Goal: Book appointment/travel/reservation

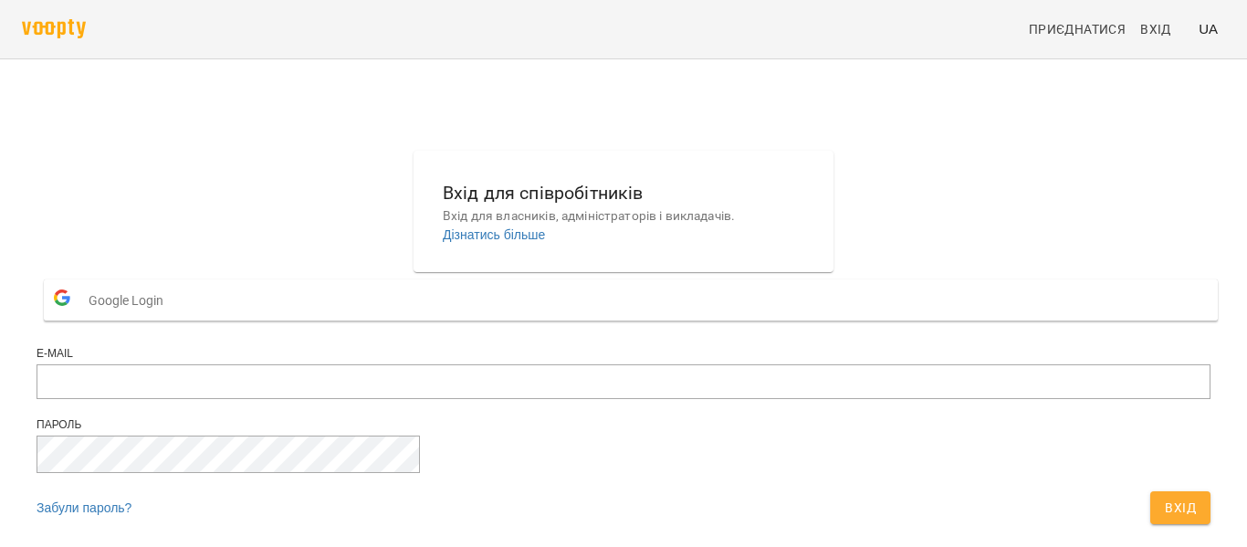
scroll to position [102, 0]
type input "**********"
click at [1165, 497] on span "Вхід" at bounding box center [1180, 508] width 31 height 22
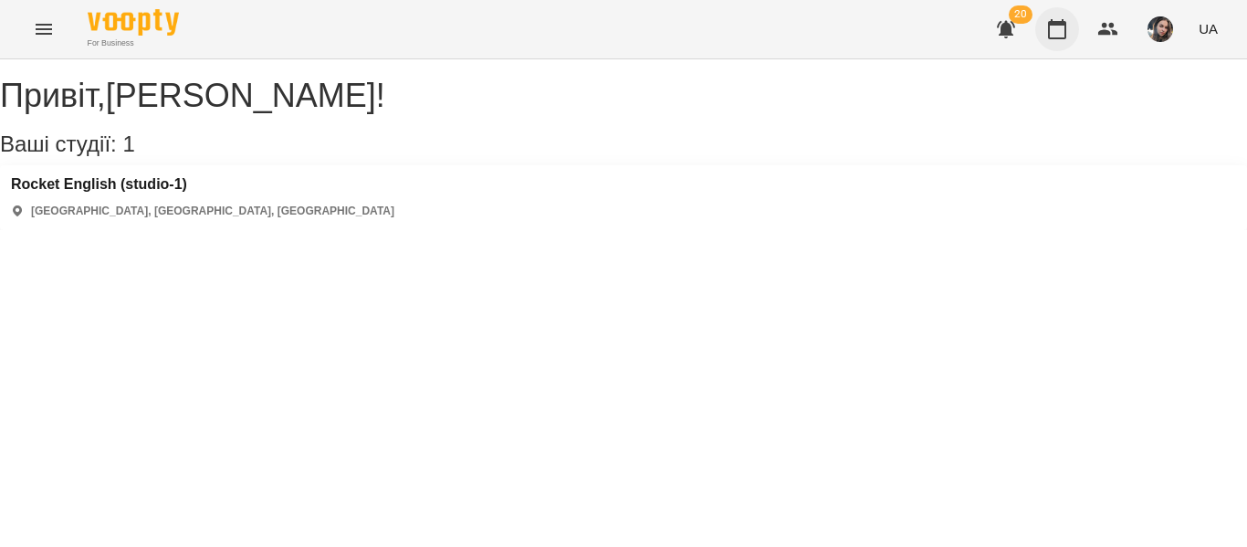
click at [1059, 32] on icon "button" at bounding box center [1058, 29] width 22 height 22
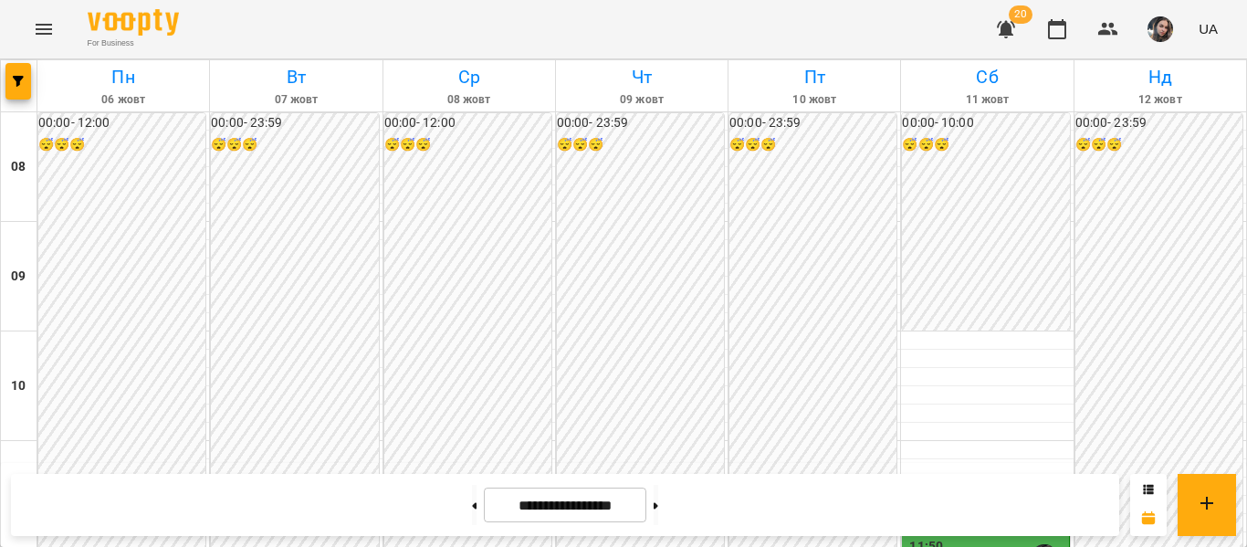
scroll to position [859, 0]
click at [658, 497] on button at bounding box center [656, 505] width 5 height 40
type input "**********"
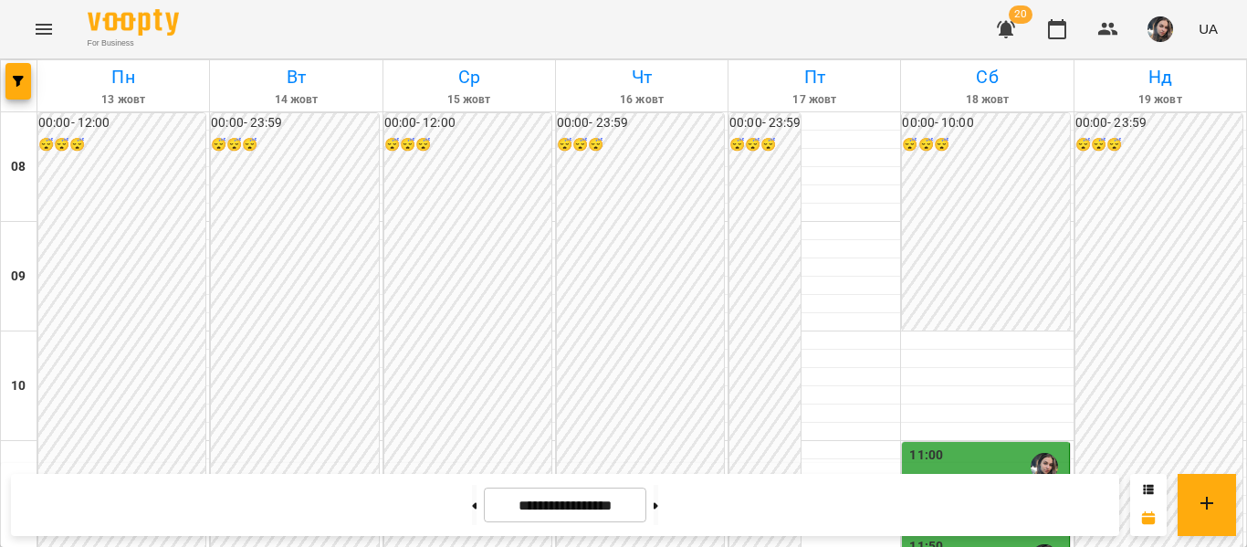
scroll to position [952, 0]
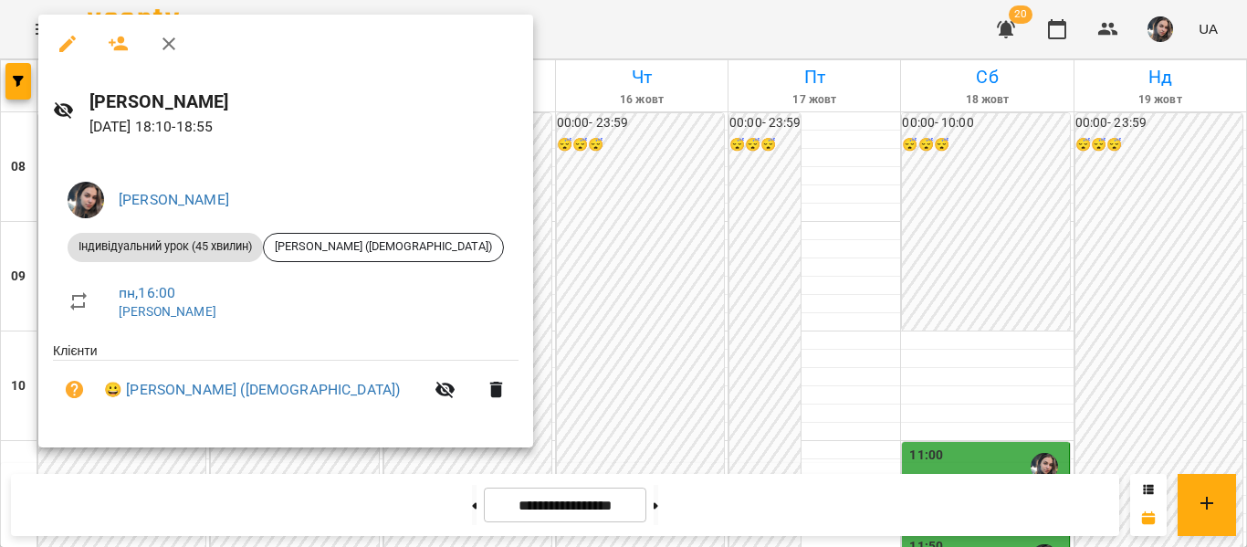
click at [165, 38] on icon "button" at bounding box center [169, 44] width 22 height 22
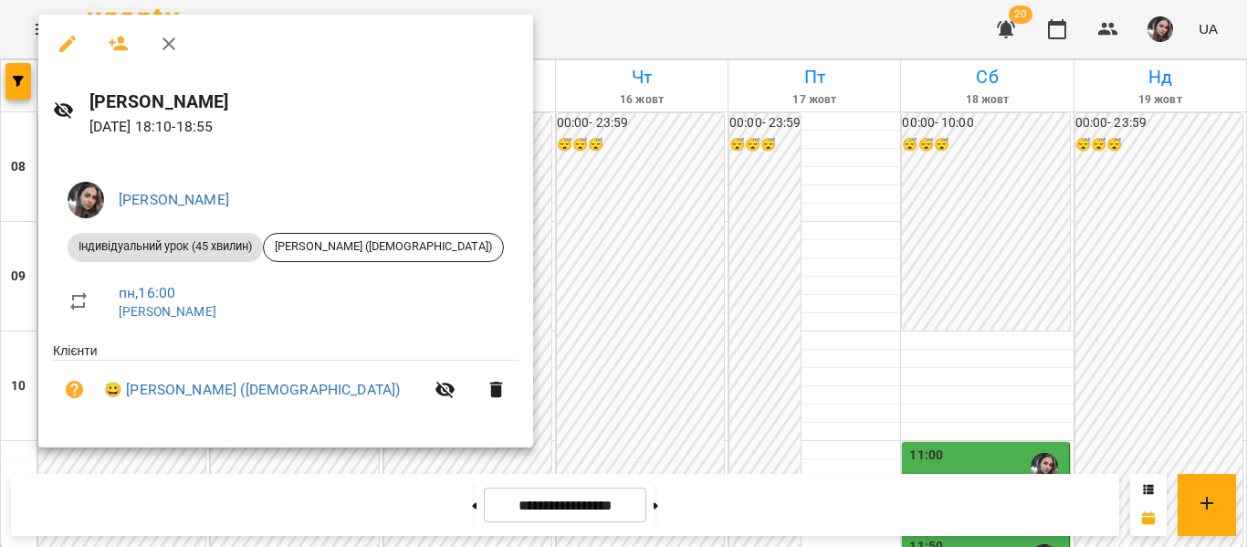
click at [531, 352] on div at bounding box center [623, 273] width 1247 height 547
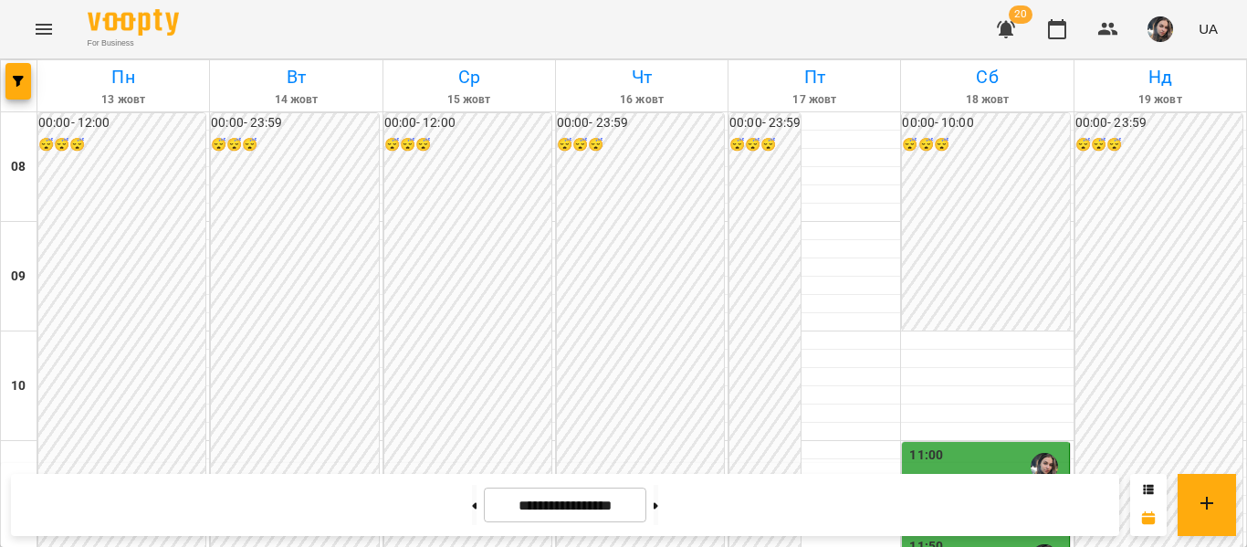
scroll to position [910, 0]
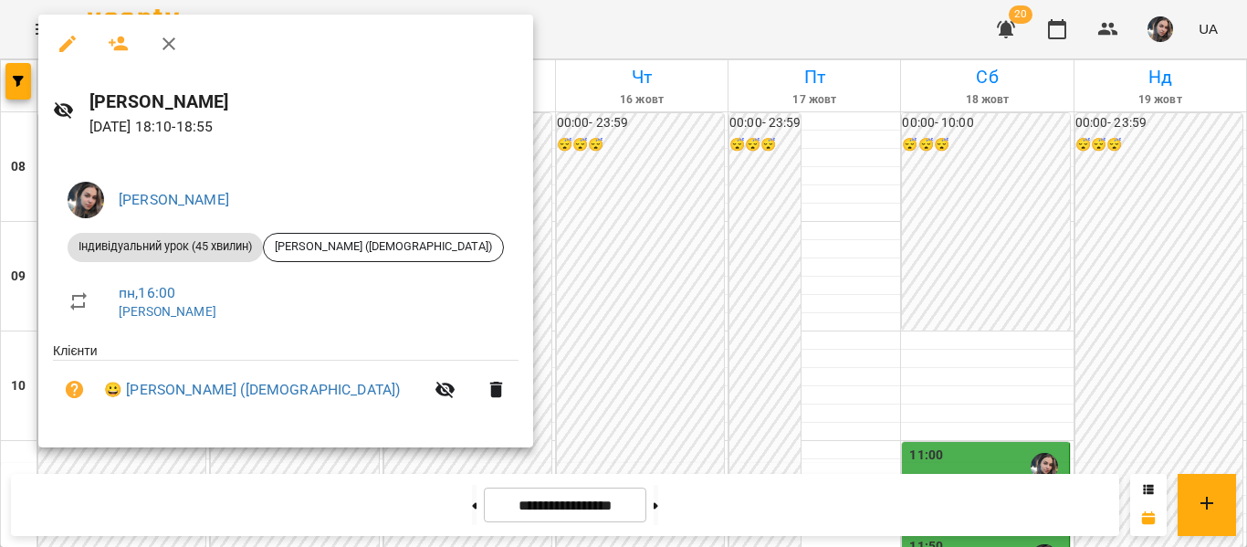
click at [621, 388] on div at bounding box center [623, 273] width 1247 height 547
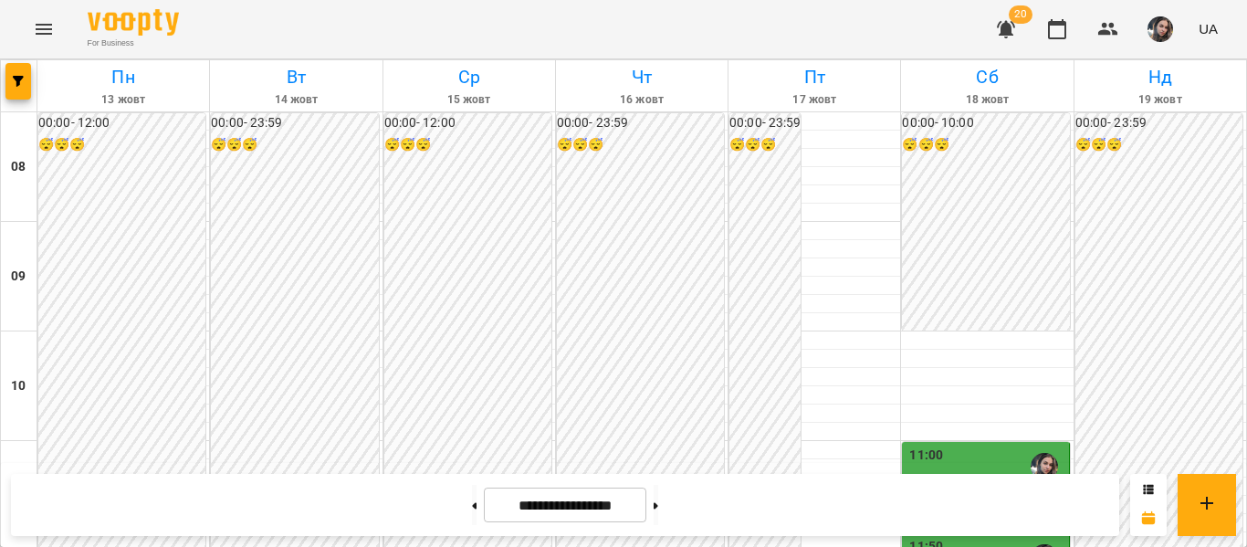
scroll to position [715, 0]
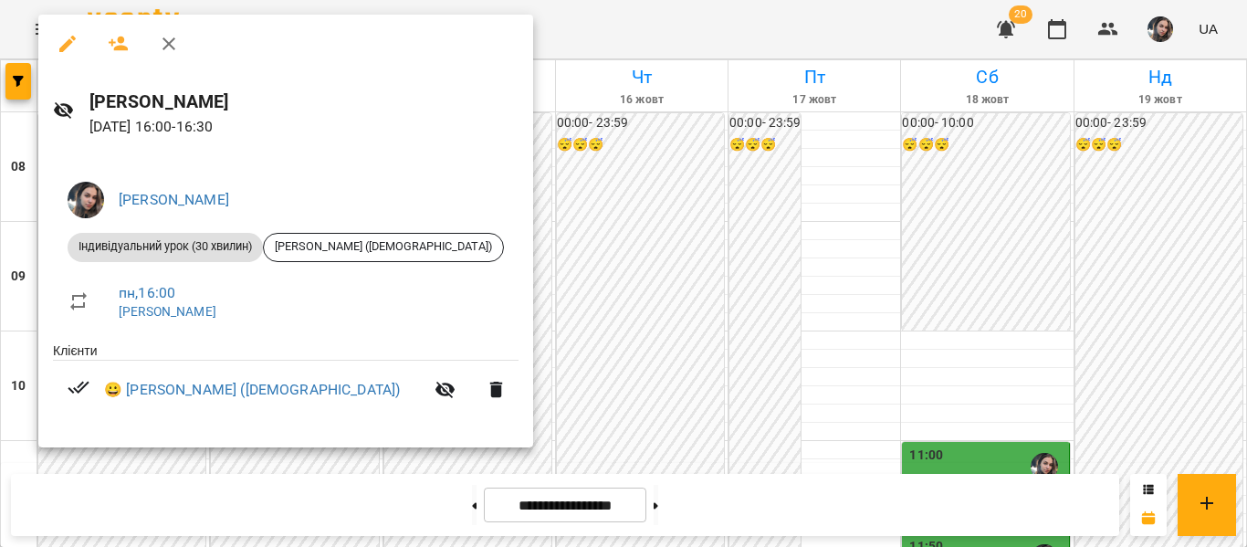
click at [575, 293] on div at bounding box center [623, 273] width 1247 height 547
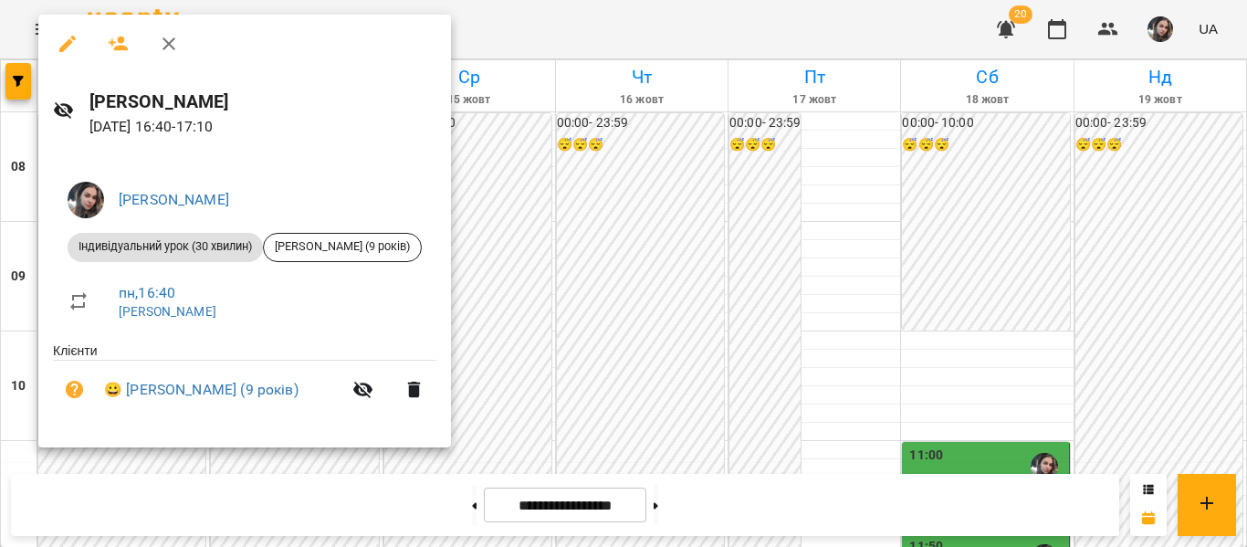
click at [500, 310] on div at bounding box center [623, 273] width 1247 height 547
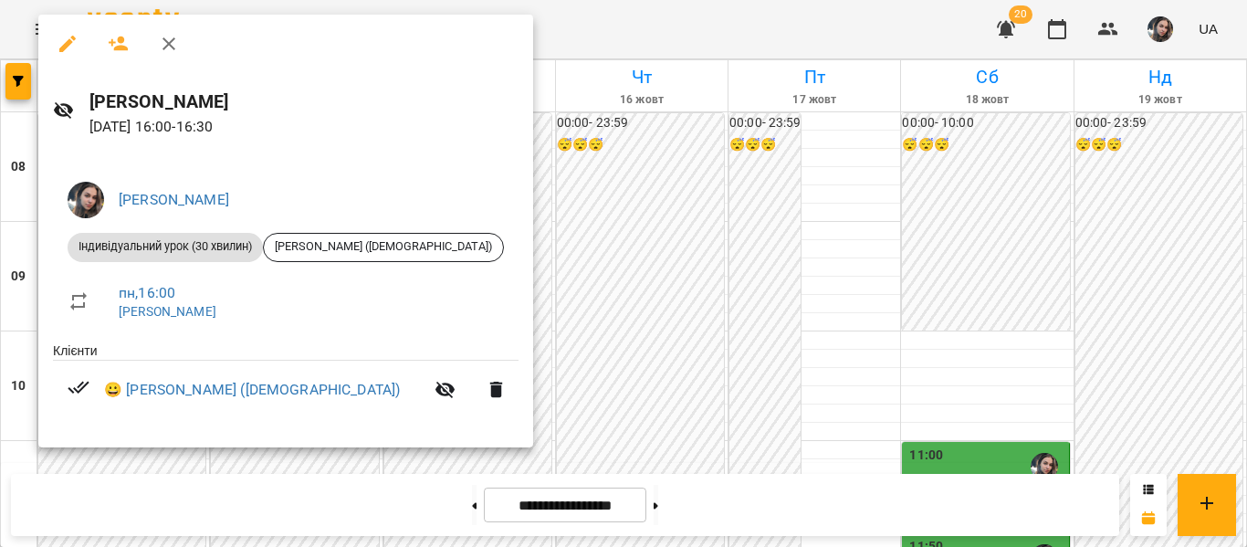
click at [512, 287] on div at bounding box center [623, 273] width 1247 height 547
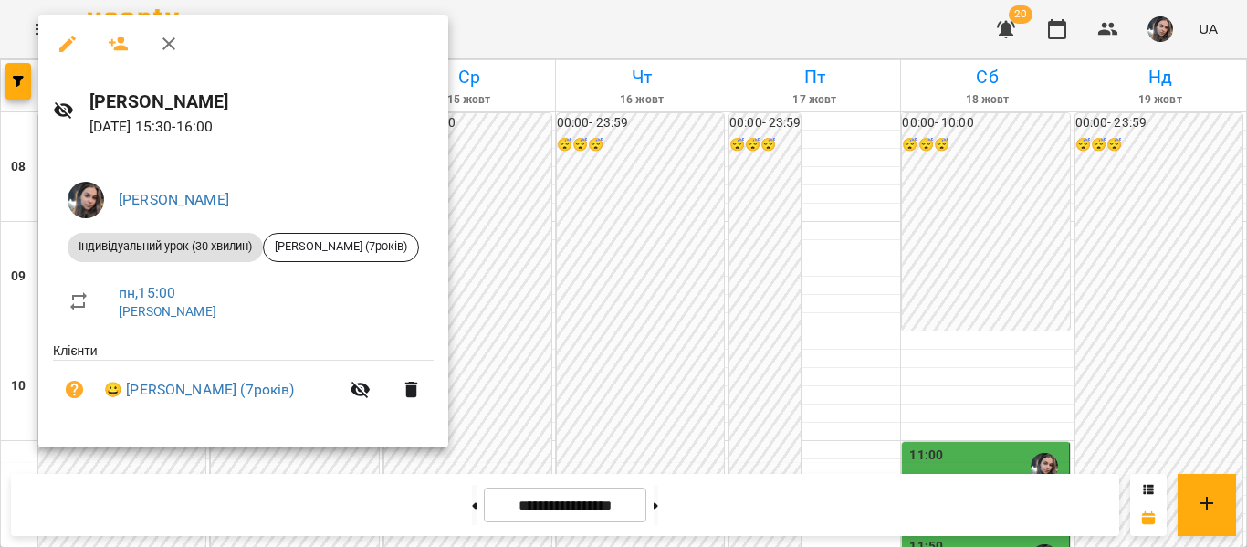
click at [615, 240] on div at bounding box center [623, 273] width 1247 height 547
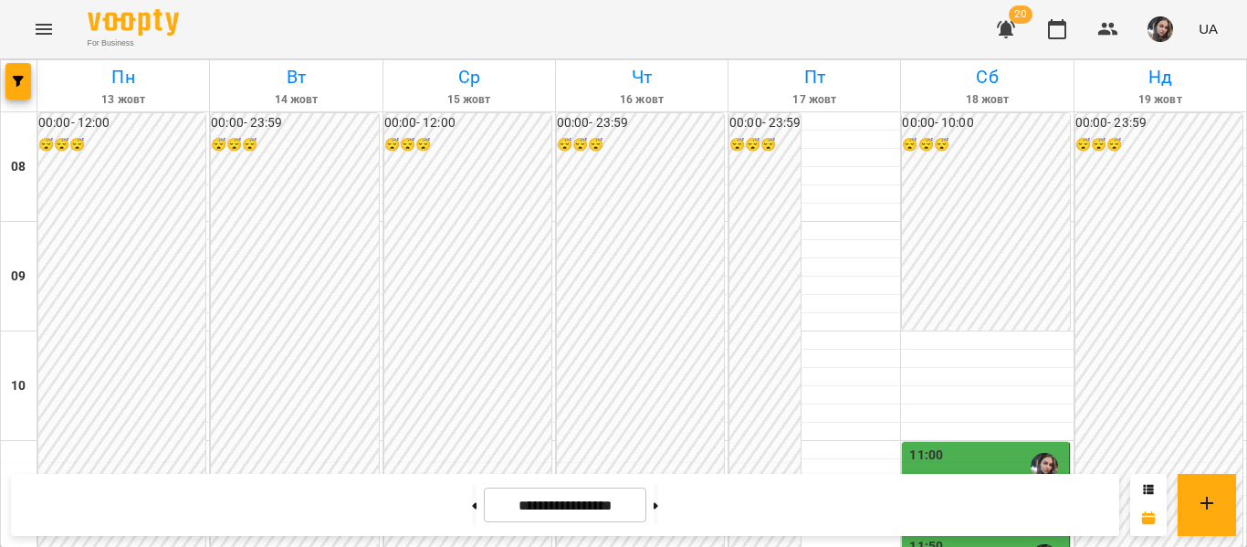
scroll to position [898, 0]
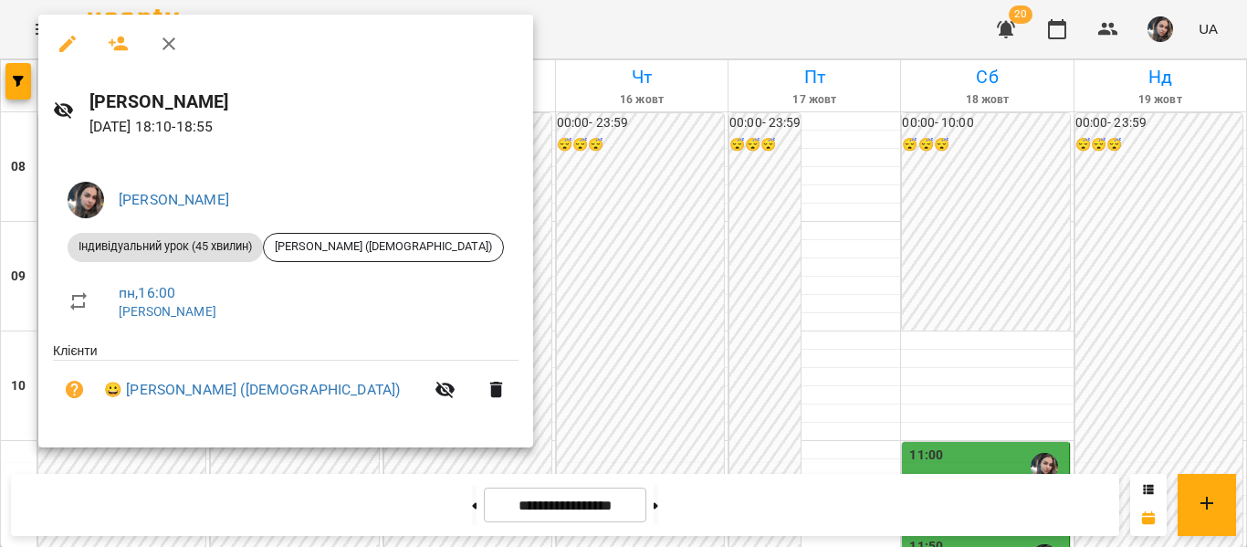
click at [546, 356] on div at bounding box center [623, 273] width 1247 height 547
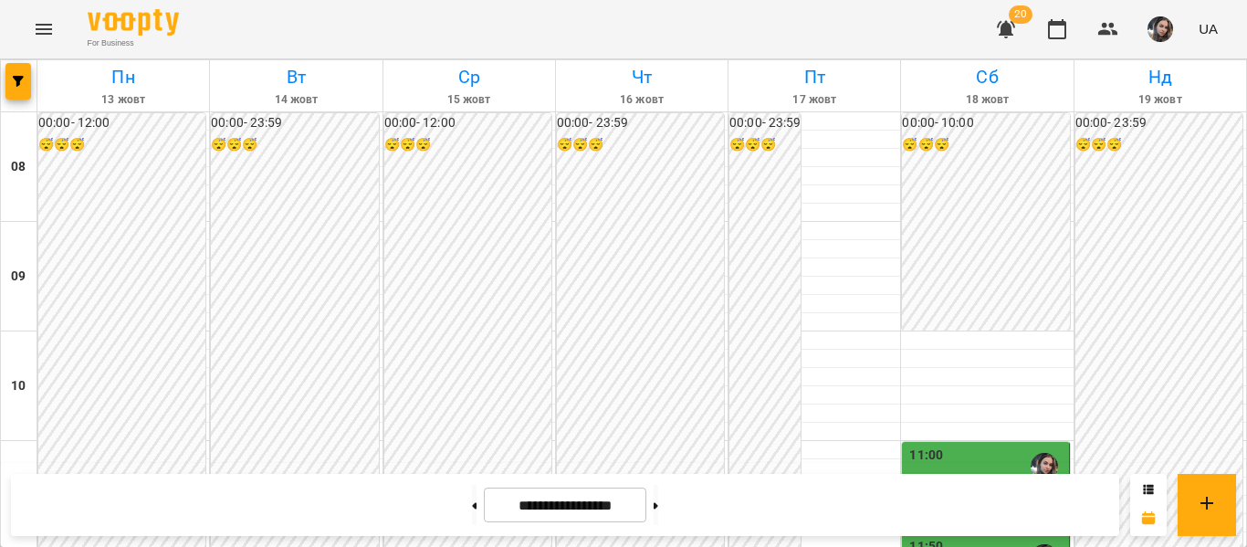
scroll to position [812, 0]
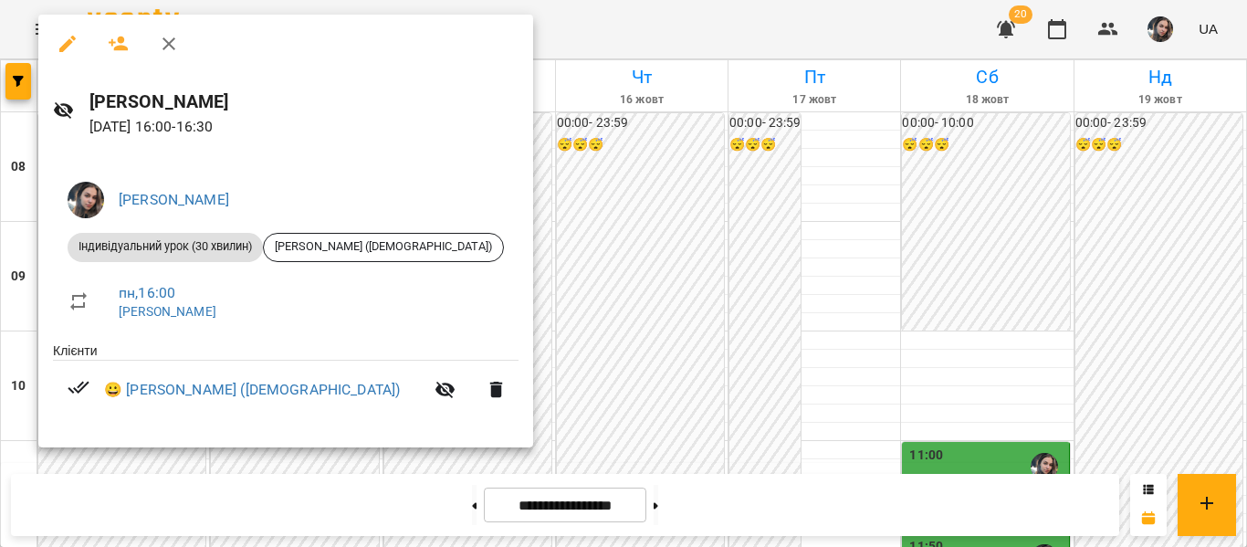
click at [733, 237] on div at bounding box center [623, 273] width 1247 height 547
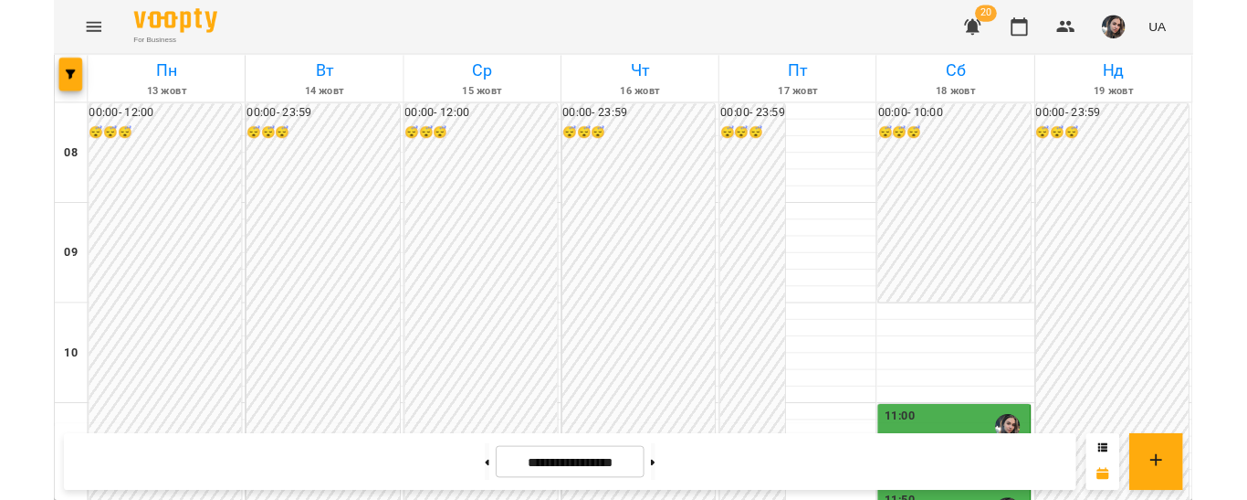
scroll to position [774, 0]
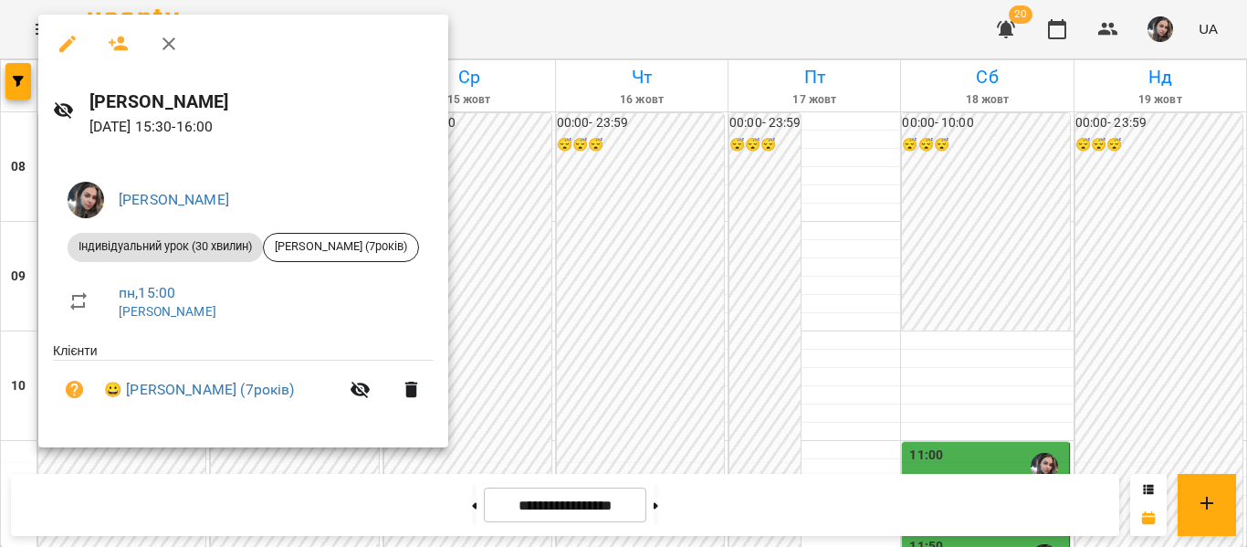
click at [724, 289] on div at bounding box center [623, 273] width 1247 height 547
